Goal: Transaction & Acquisition: Purchase product/service

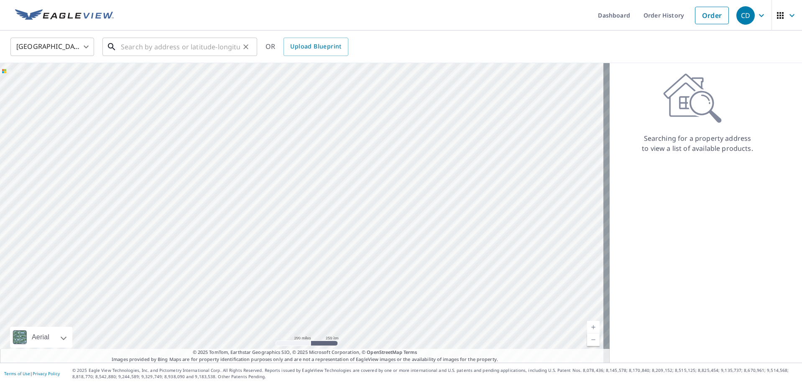
click at [205, 51] on input "text" at bounding box center [180, 46] width 119 height 23
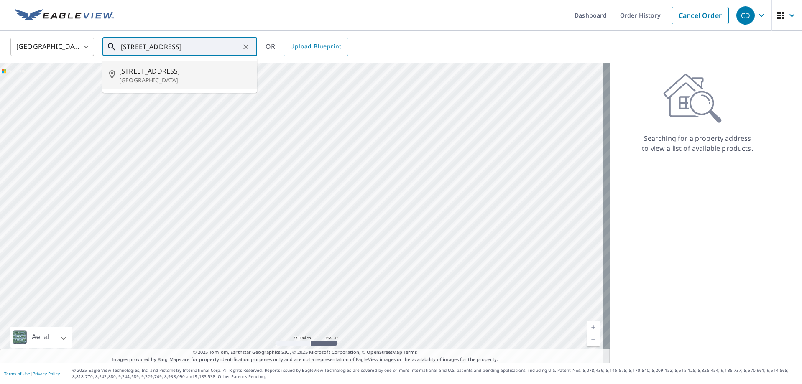
click at [184, 68] on span "[STREET_ADDRESS]" at bounding box center [184, 71] width 131 height 10
type input "[STREET_ADDRESS]"
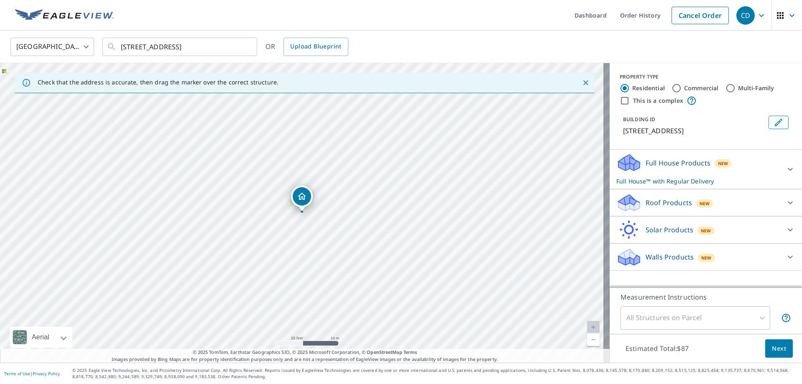
click at [646, 206] on p "Roof Products" at bounding box center [669, 203] width 46 height 10
click at [621, 236] on div "Premium $0" at bounding box center [706, 224] width 179 height 24
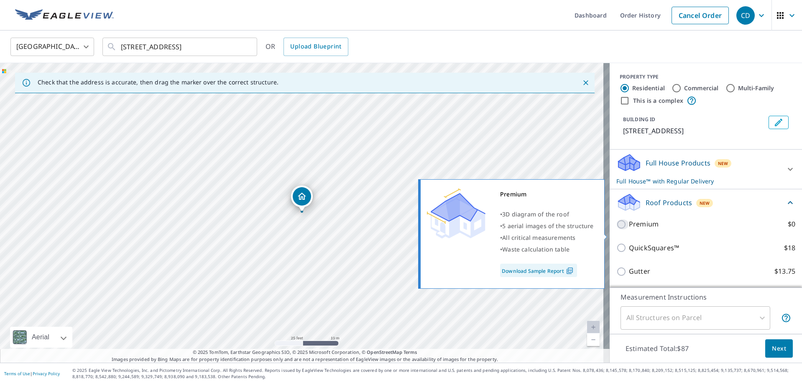
click at [621, 230] on input "Premium $0" at bounding box center [623, 225] width 13 height 10
checkbox input "true"
checkbox input "false"
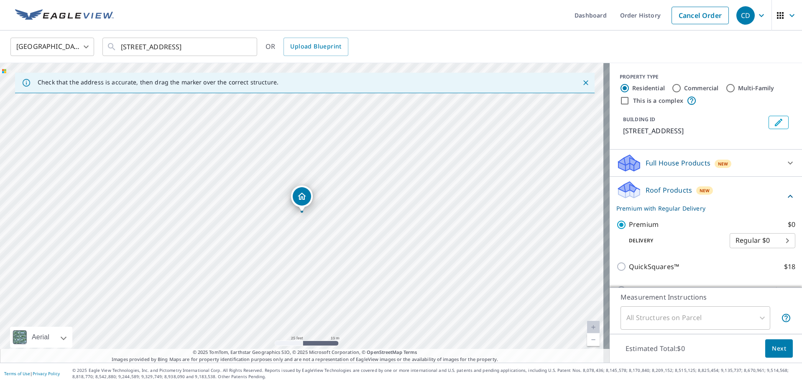
click at [774, 346] on span "Next" at bounding box center [779, 349] width 14 height 10
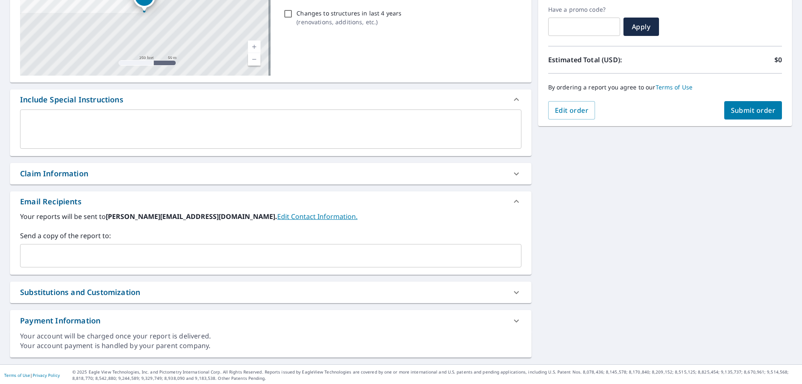
scroll to position [142, 0]
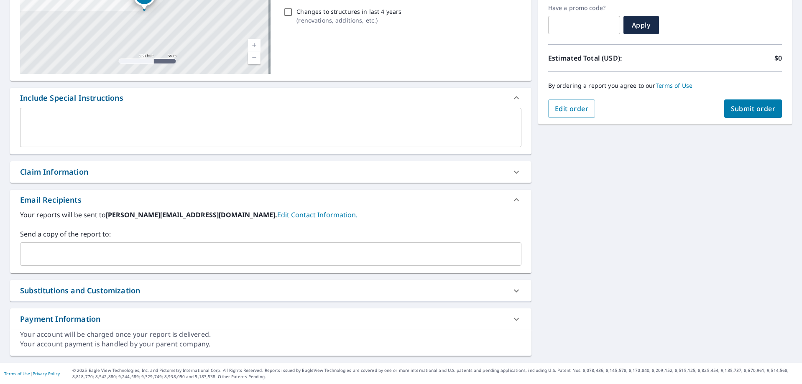
click at [37, 269] on div "Your reports will be sent to [PERSON_NAME][EMAIL_ADDRESS][DOMAIN_NAME]. Edit Co…" at bounding box center [271, 241] width 522 height 63
click at [40, 256] on input "text" at bounding box center [264, 254] width 481 height 16
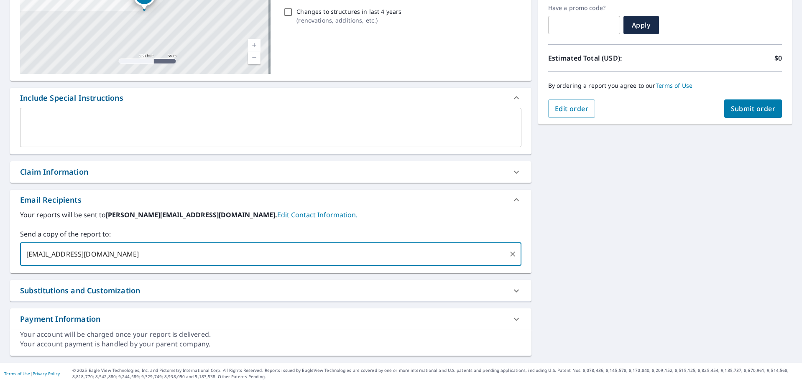
type input "[EMAIL_ADDRESS][DOMAIN_NAME]"
click at [731, 107] on span "Submit order" at bounding box center [753, 108] width 45 height 9
checkbox input "true"
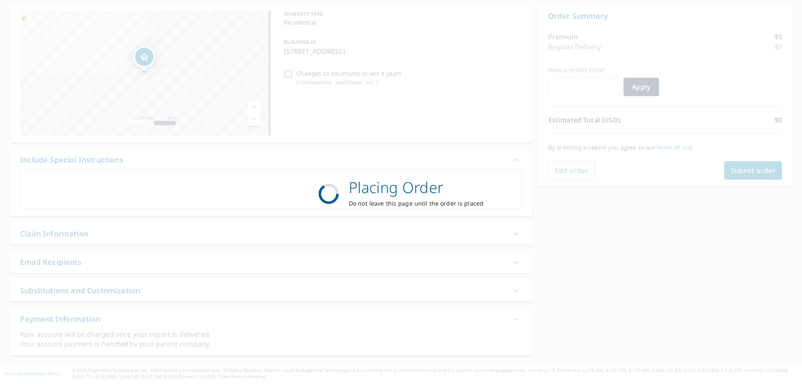
scroll to position [80, 0]
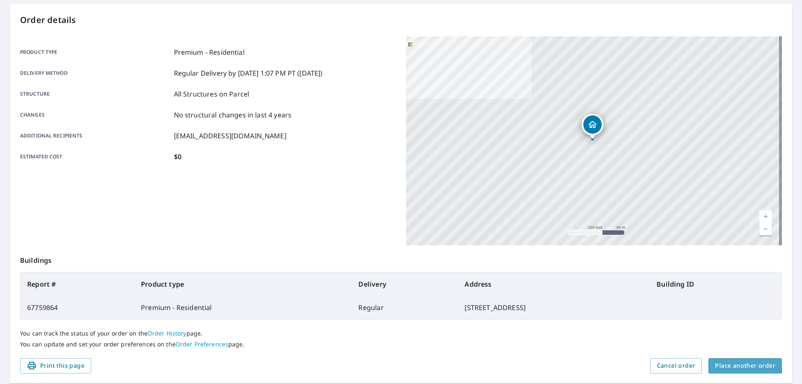
click at [731, 361] on span "Place another order" at bounding box center [745, 366] width 60 height 10
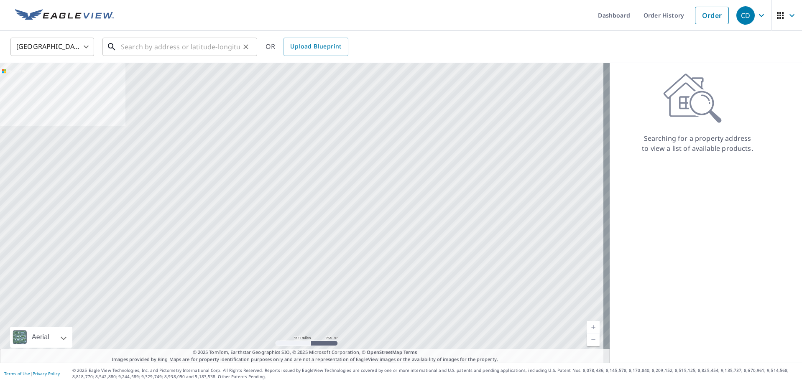
click at [184, 46] on input "text" at bounding box center [180, 46] width 119 height 23
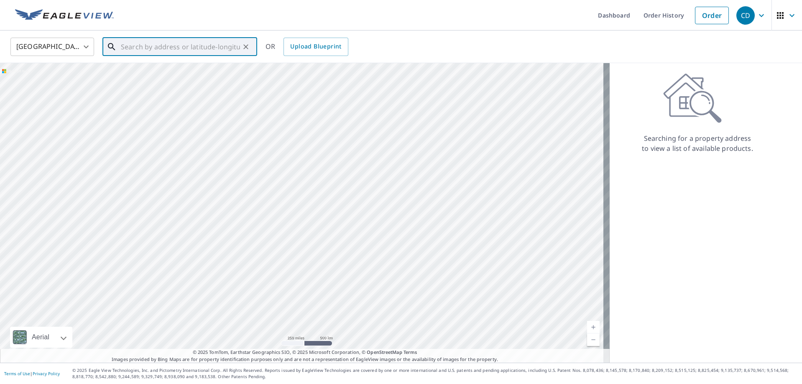
click at [139, 46] on input "text" at bounding box center [180, 46] width 119 height 23
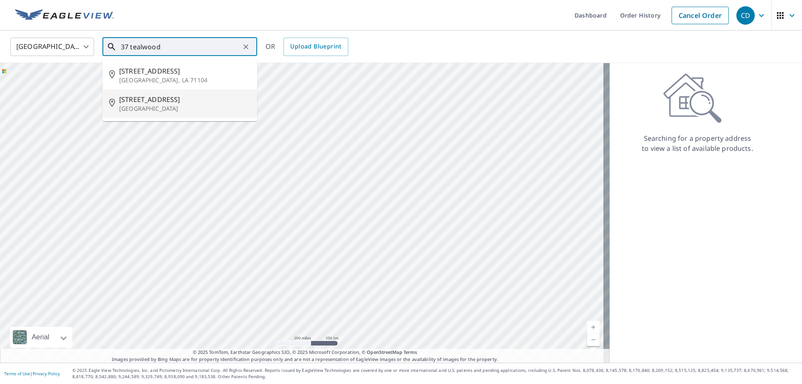
click at [163, 109] on p "[GEOGRAPHIC_DATA]" at bounding box center [184, 109] width 131 height 8
type input "[STREET_ADDRESS]"
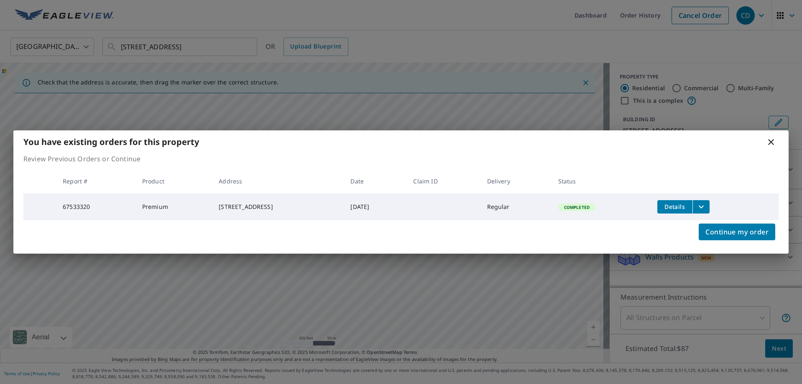
click at [771, 142] on icon at bounding box center [771, 142] width 10 height 10
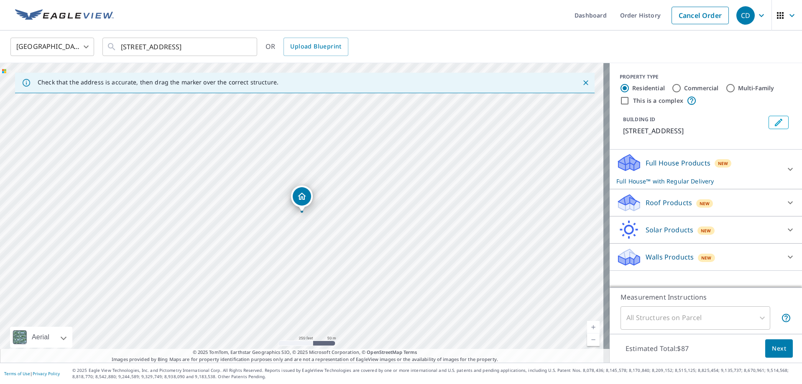
drag, startPoint x: 632, startPoint y: 163, endPoint x: 638, endPoint y: 187, distance: 24.1
click at [632, 164] on icon at bounding box center [629, 166] width 21 height 10
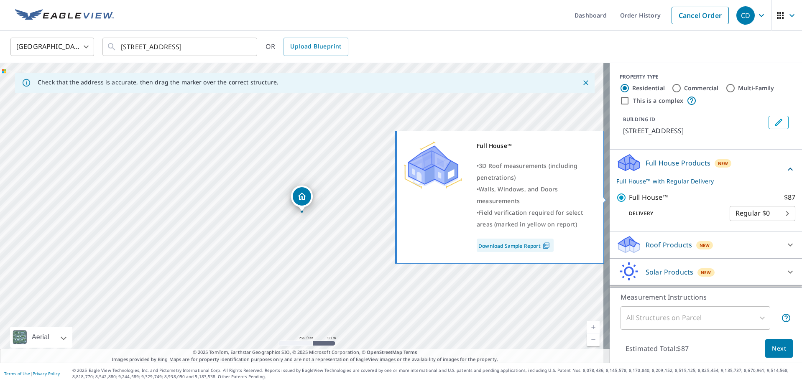
click at [630, 198] on p "Full House™" at bounding box center [648, 197] width 39 height 10
click at [629, 198] on input "Full House™ $87" at bounding box center [623, 198] width 13 height 10
checkbox input "false"
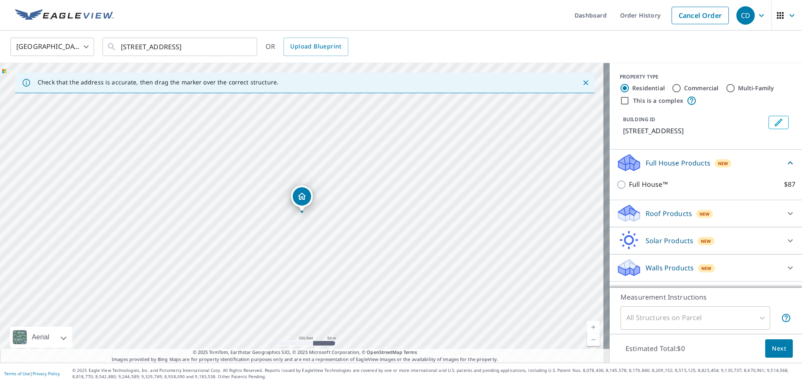
click at [664, 262] on div "Walls Products New" at bounding box center [699, 268] width 164 height 20
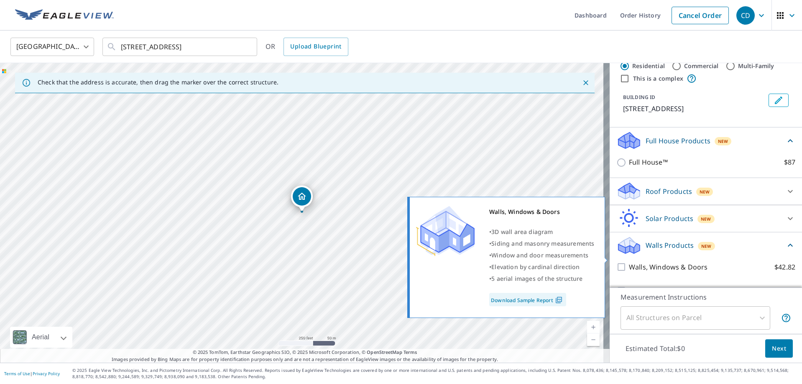
scroll to position [41, 0]
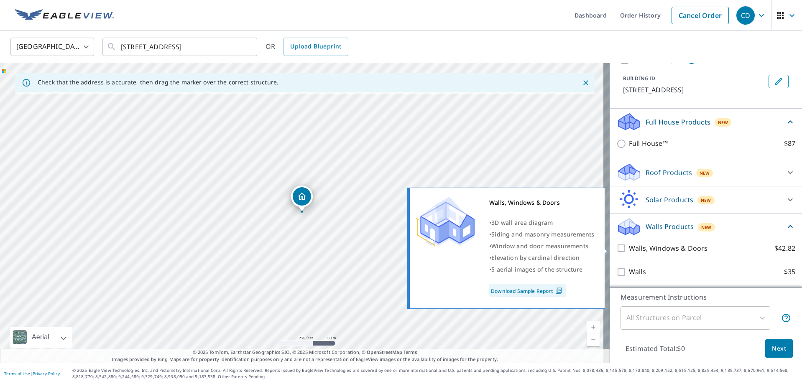
click at [647, 244] on p "Walls, Windows & Doors" at bounding box center [668, 248] width 79 height 10
click at [629, 244] on input "Walls, Windows & Doors $42.82" at bounding box center [623, 248] width 13 height 10
checkbox input "true"
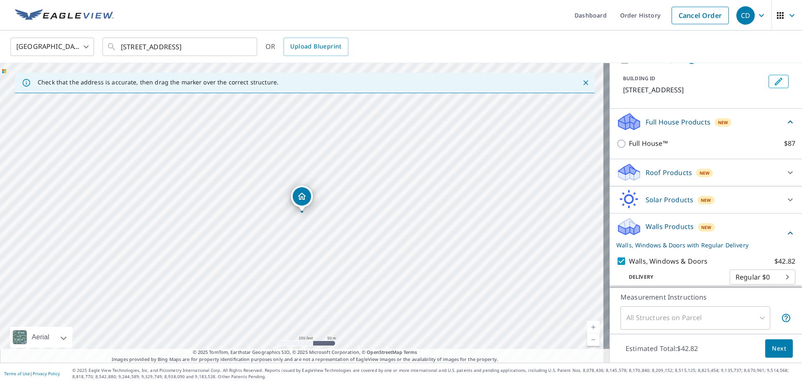
click at [782, 355] on button "Next" at bounding box center [779, 349] width 28 height 19
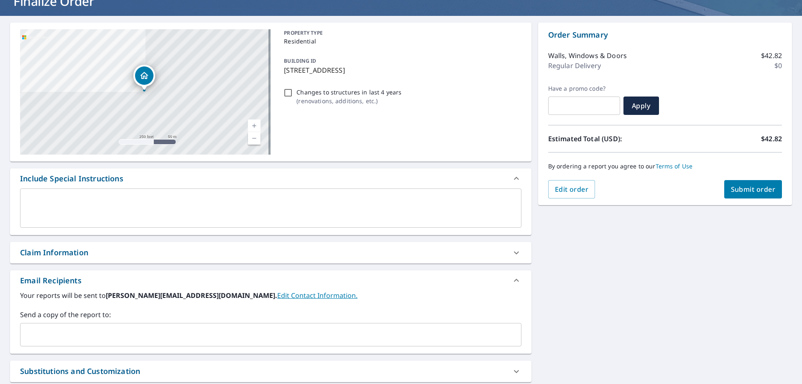
scroll to position [125, 0]
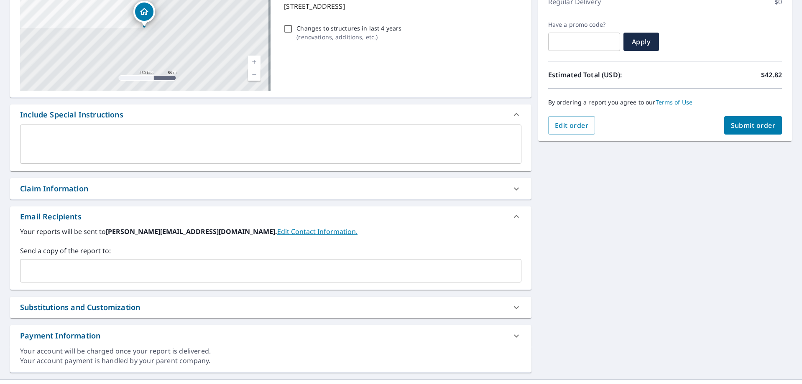
click at [57, 263] on input "text" at bounding box center [264, 271] width 481 height 16
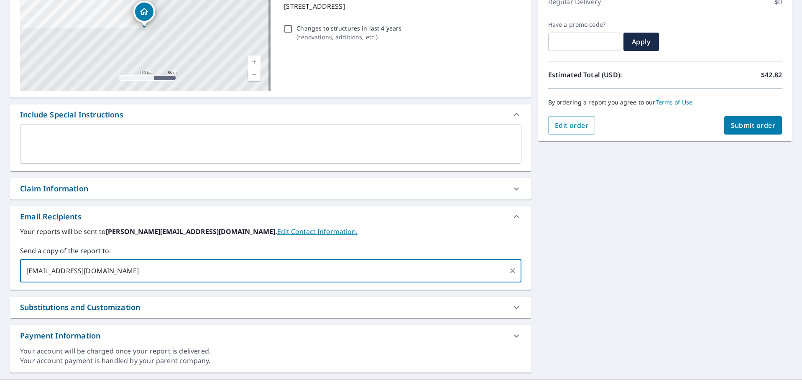
type input "[EMAIL_ADDRESS][DOMAIN_NAME]"
click at [725, 133] on button "Submit order" at bounding box center [754, 125] width 58 height 18
checkbox input "true"
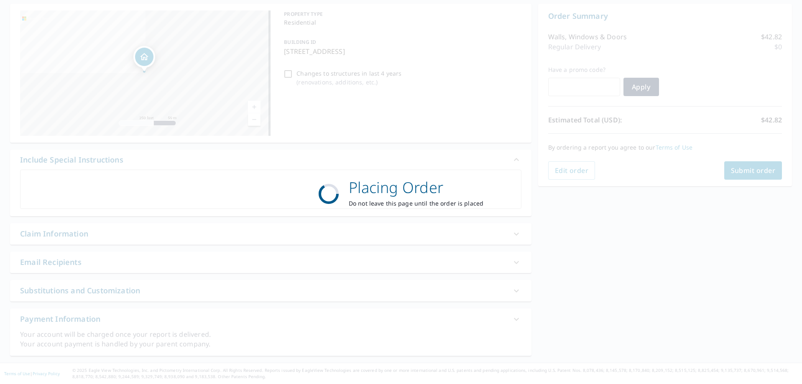
scroll to position [80, 0]
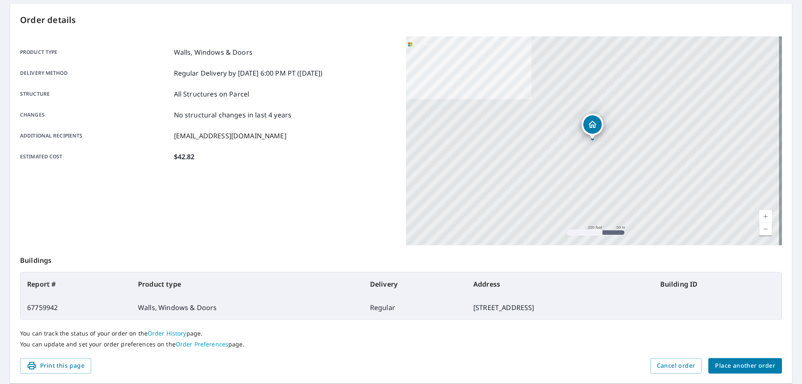
click at [775, 369] on button "Place another order" at bounding box center [746, 365] width 74 height 15
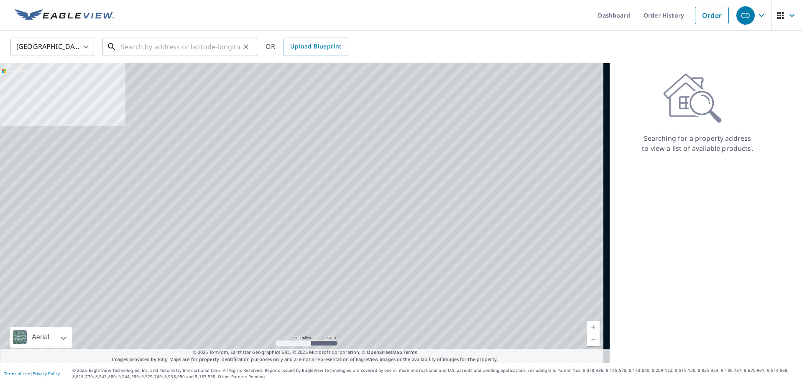
click at [146, 42] on input "text" at bounding box center [180, 46] width 119 height 23
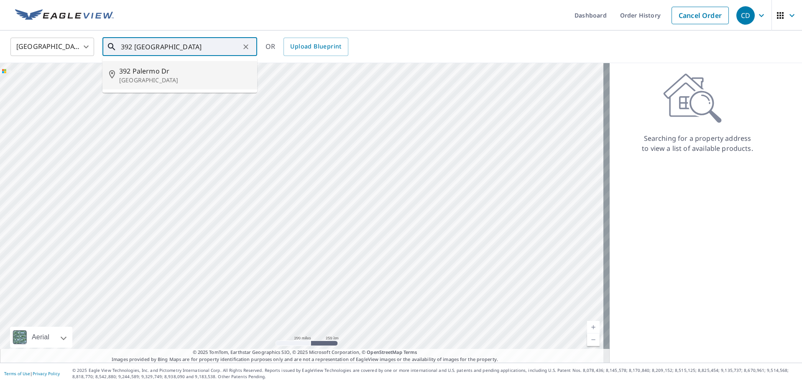
click at [165, 71] on span "392 Palermo Dr" at bounding box center [184, 71] width 131 height 10
type input "[STREET_ADDRESS][PERSON_NAME]"
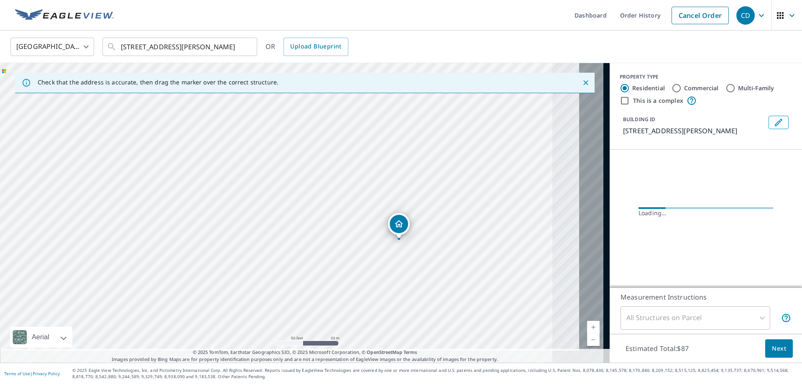
drag, startPoint x: 449, startPoint y: 244, endPoint x: 359, endPoint y: 197, distance: 101.2
click at [323, 166] on div "[STREET_ADDRESS][PERSON_NAME]" at bounding box center [305, 213] width 610 height 300
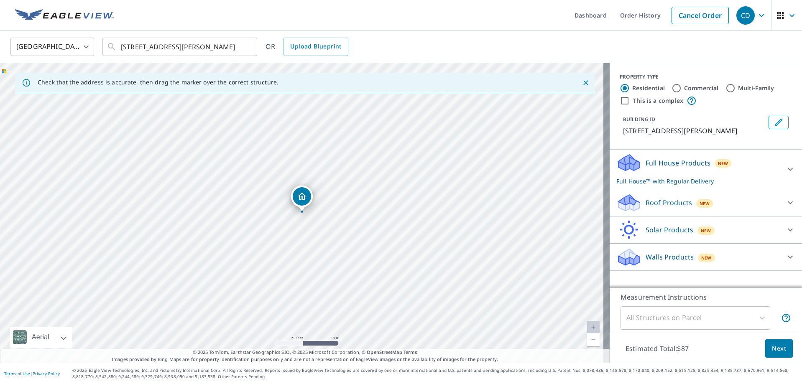
click at [650, 208] on div "Roof Products New" at bounding box center [699, 203] width 164 height 20
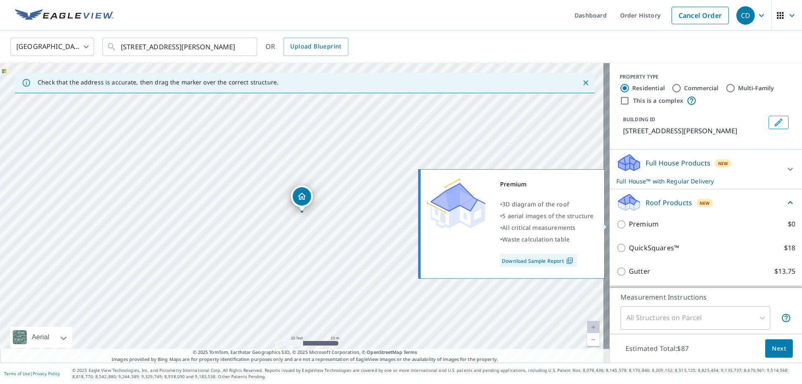
click at [617, 225] on input "Premium $0" at bounding box center [623, 225] width 13 height 10
checkbox input "true"
checkbox input "false"
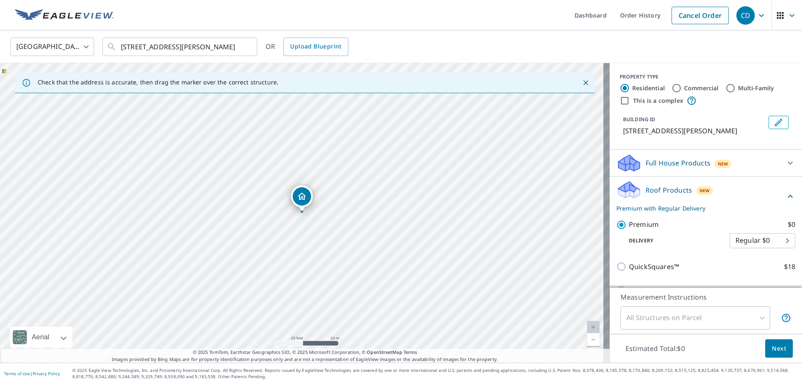
click at [778, 350] on span "Next" at bounding box center [779, 349] width 14 height 10
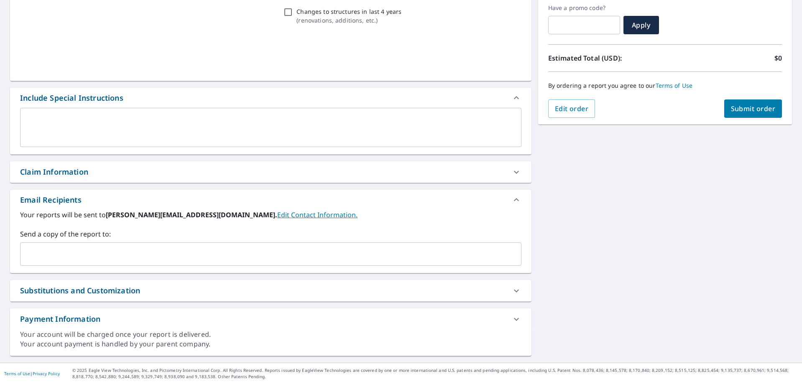
scroll to position [142, 0]
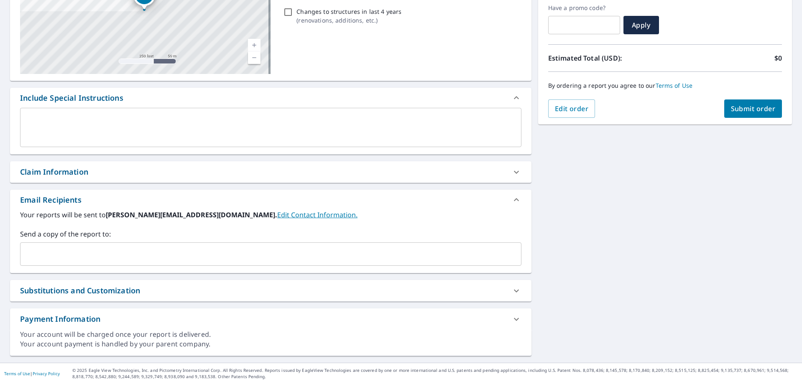
click at [65, 257] on input "text" at bounding box center [264, 254] width 481 height 16
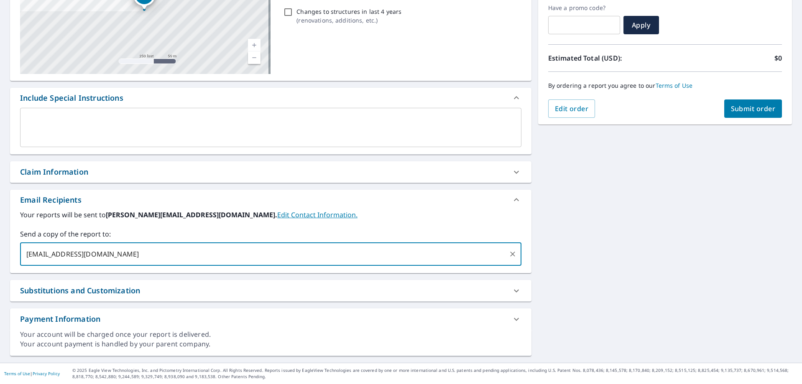
type input "[EMAIL_ADDRESS][DOMAIN_NAME]"
click at [747, 107] on span "Submit order" at bounding box center [753, 108] width 45 height 9
checkbox input "true"
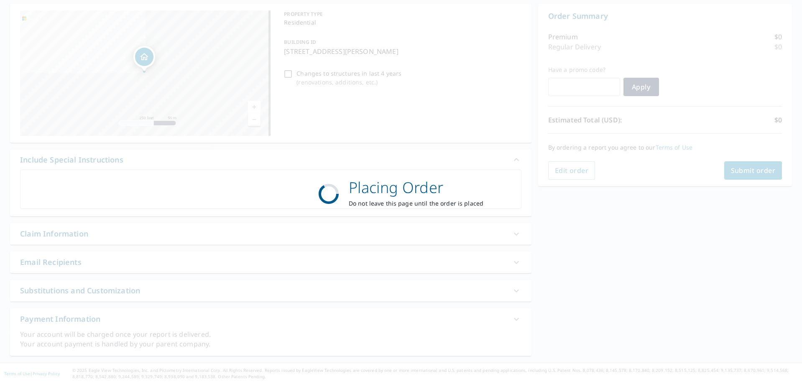
scroll to position [80, 0]
